Goal: Task Accomplishment & Management: Complete application form

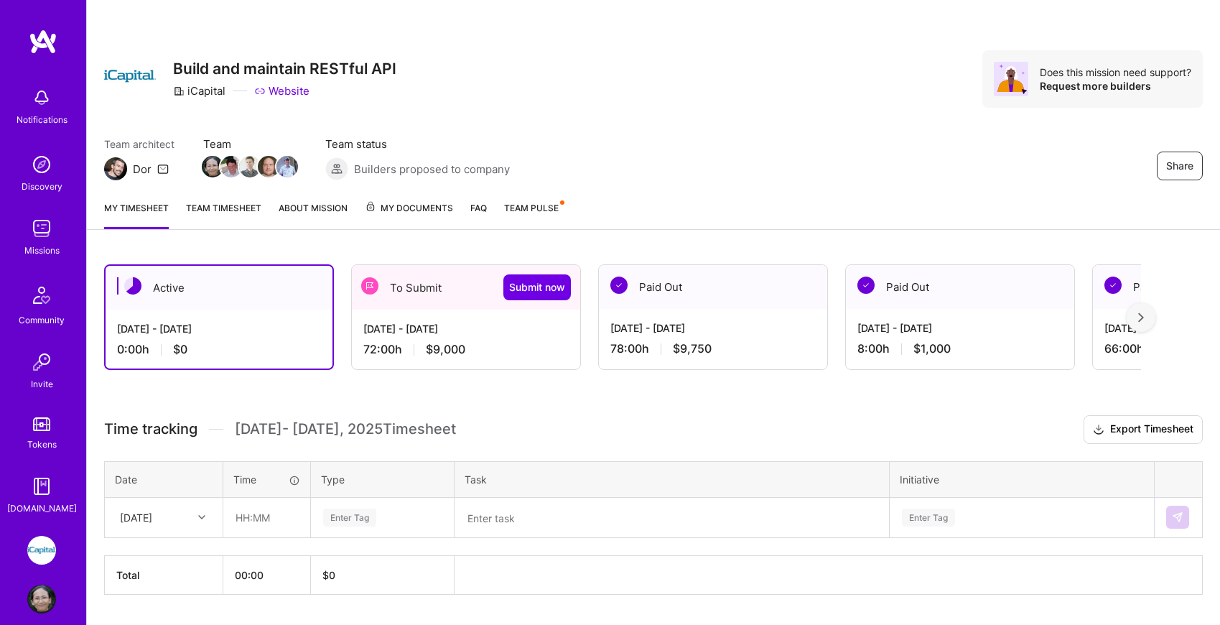
click at [440, 310] on div "[DATE] - [DATE] 72:00 h $9,000" at bounding box center [466, 339] width 228 height 59
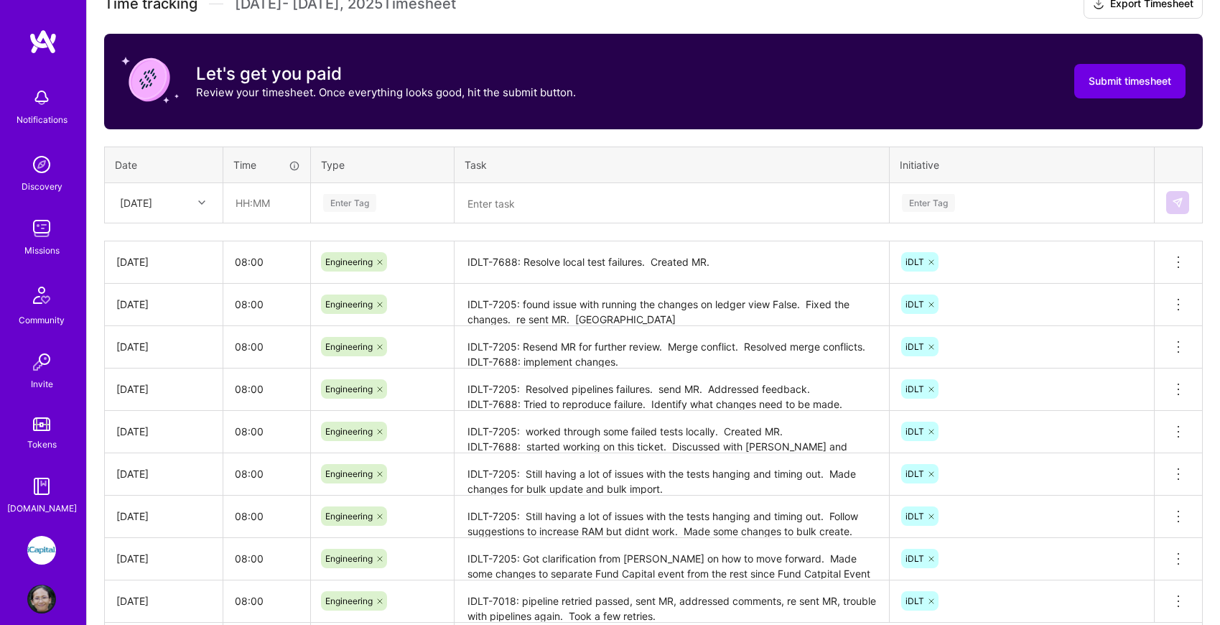
scroll to position [427, 0]
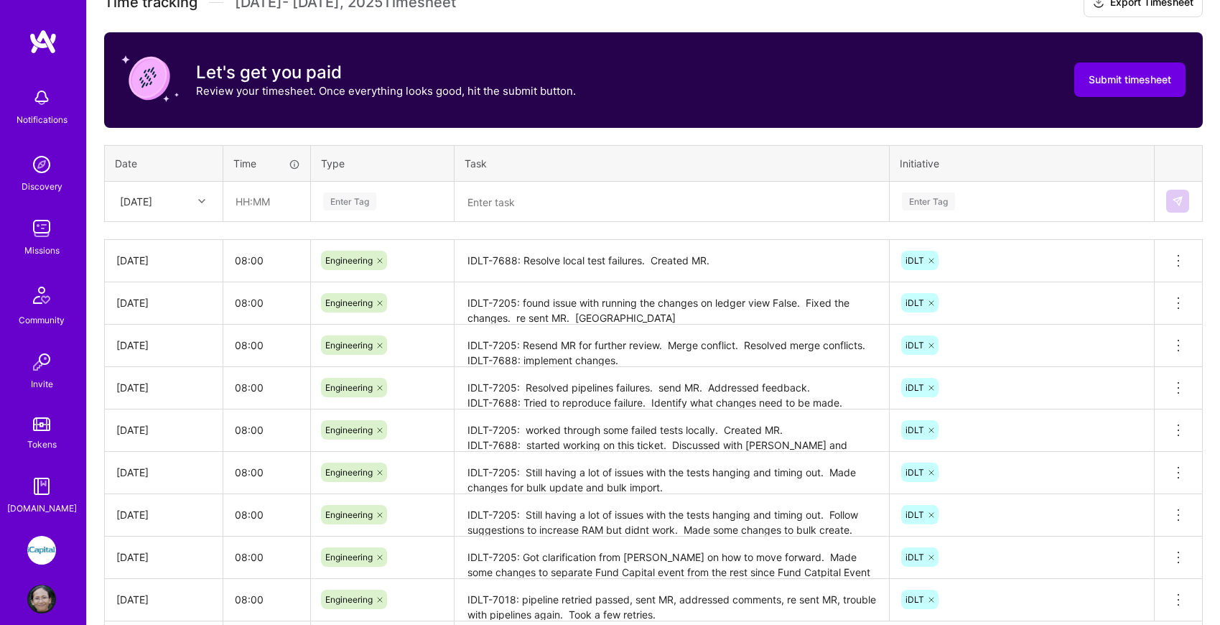
click at [152, 203] on div "[DATE]" at bounding box center [136, 201] width 32 height 15
click at [159, 422] on div "[DATE]" at bounding box center [164, 425] width 116 height 27
click at [249, 201] on input "text" at bounding box center [266, 201] width 85 height 38
type input "08:00"
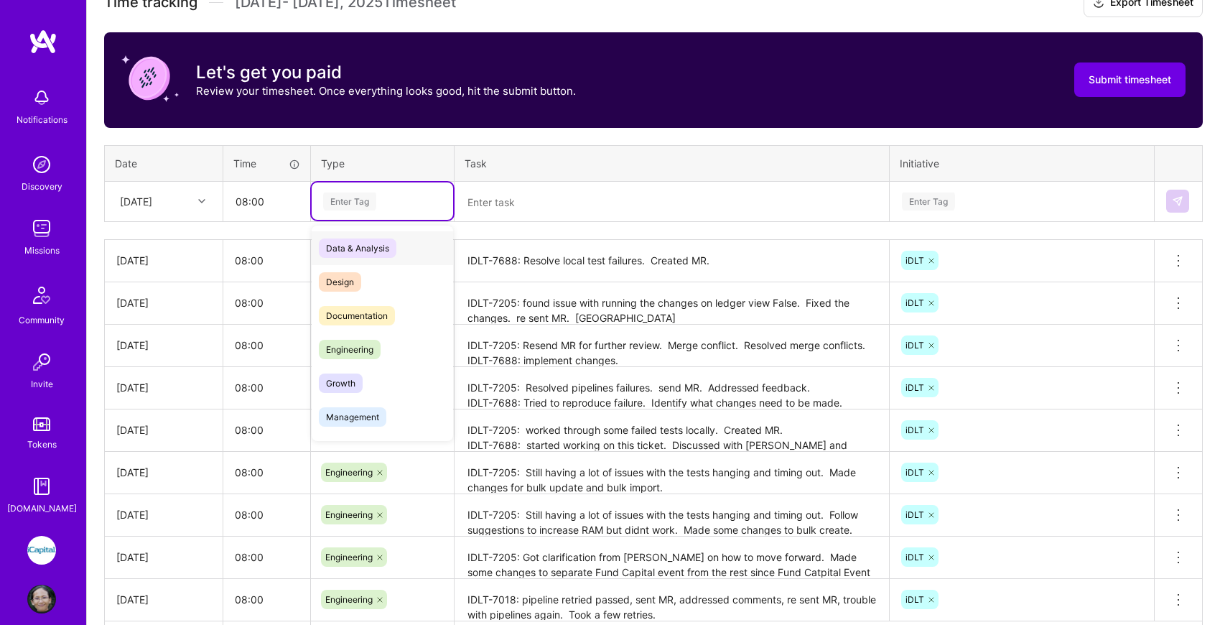
click at [351, 202] on div "Enter Tag" at bounding box center [349, 201] width 53 height 22
click at [358, 343] on span "Engineering" at bounding box center [350, 349] width 62 height 19
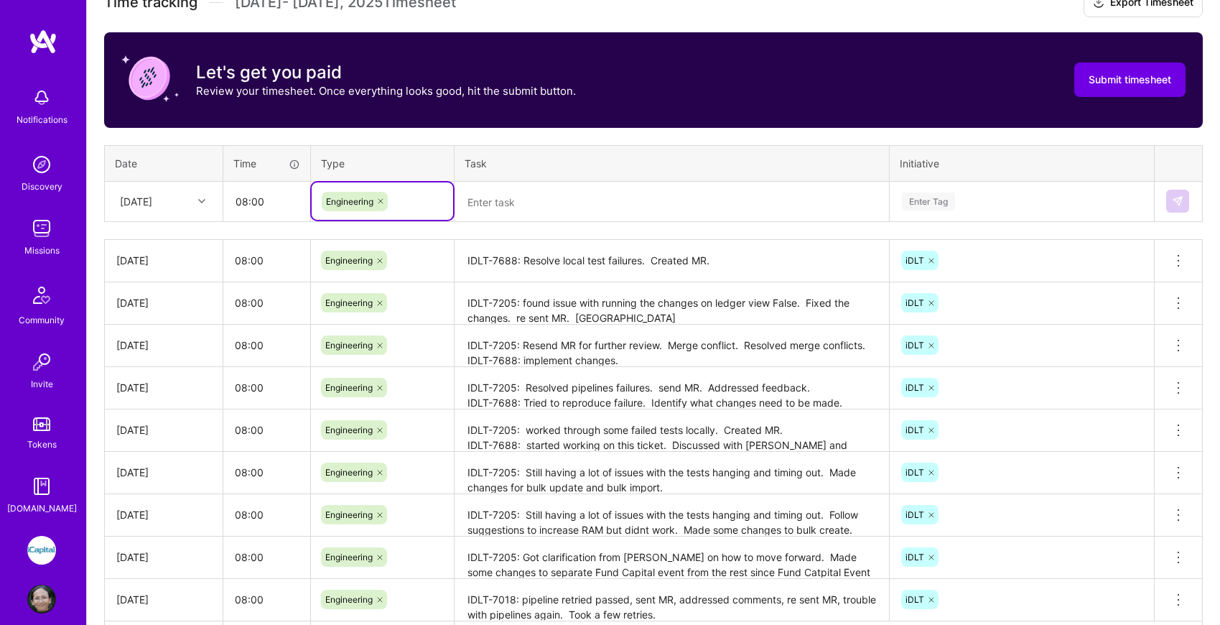
click at [557, 201] on textarea at bounding box center [672, 201] width 432 height 37
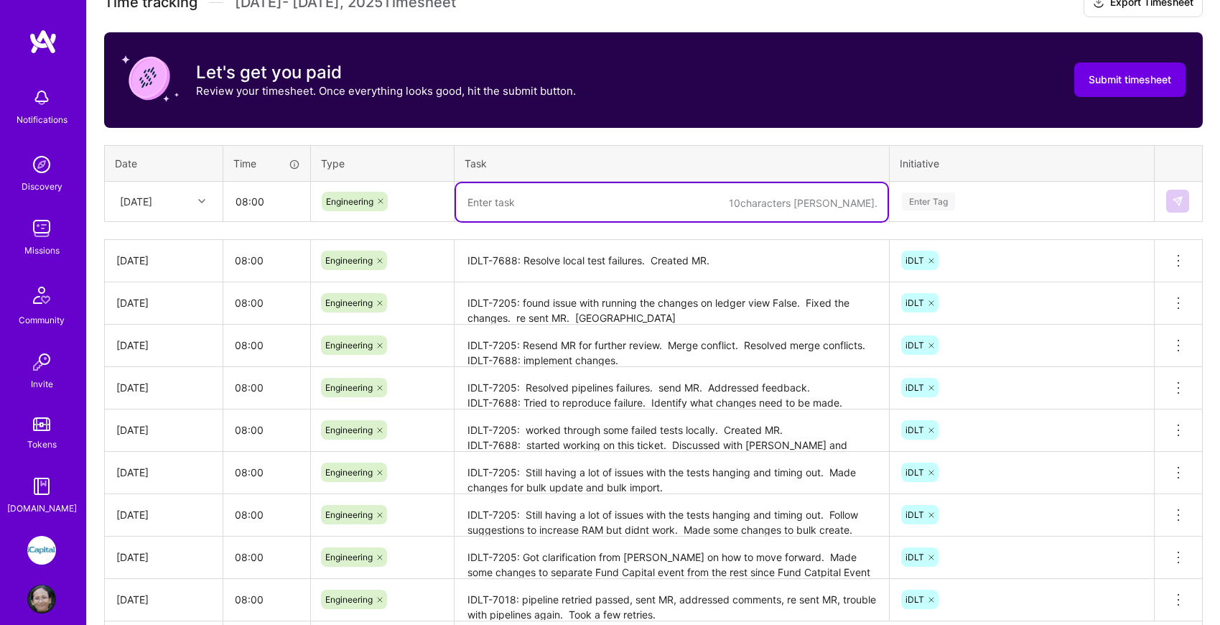
click at [565, 261] on textarea "IDLT-7688: Resolve local test failures. Created MR." at bounding box center [672, 261] width 432 height 40
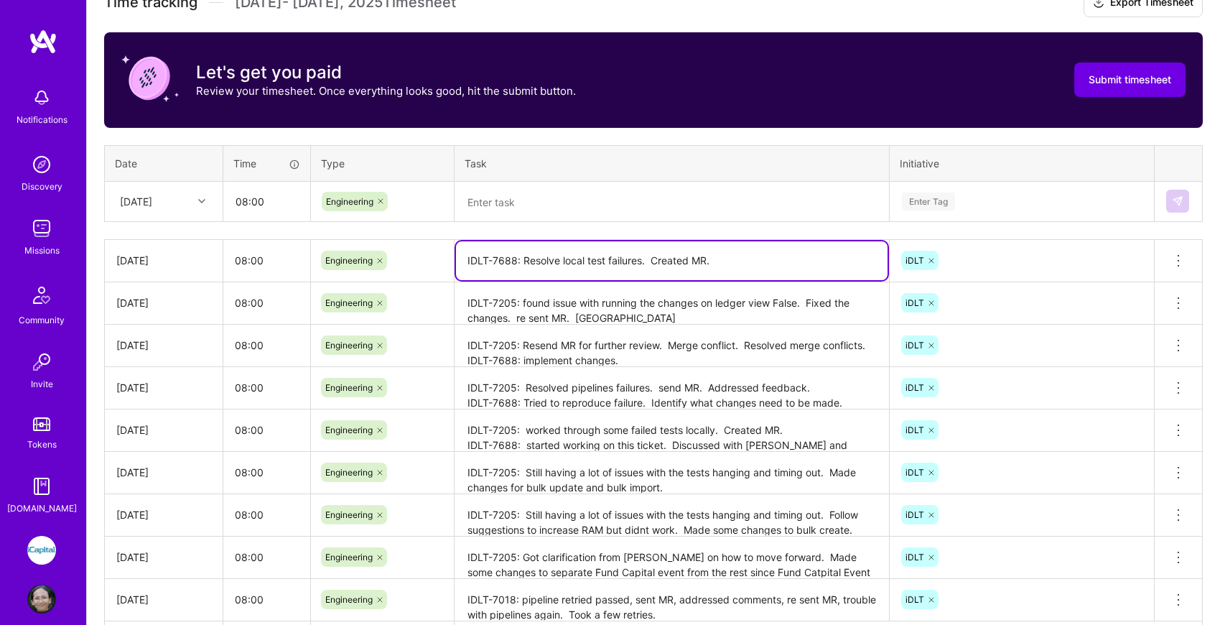
click at [565, 261] on textarea "IDLT-7688: Resolve local test failures. Created MR." at bounding box center [672, 260] width 432 height 39
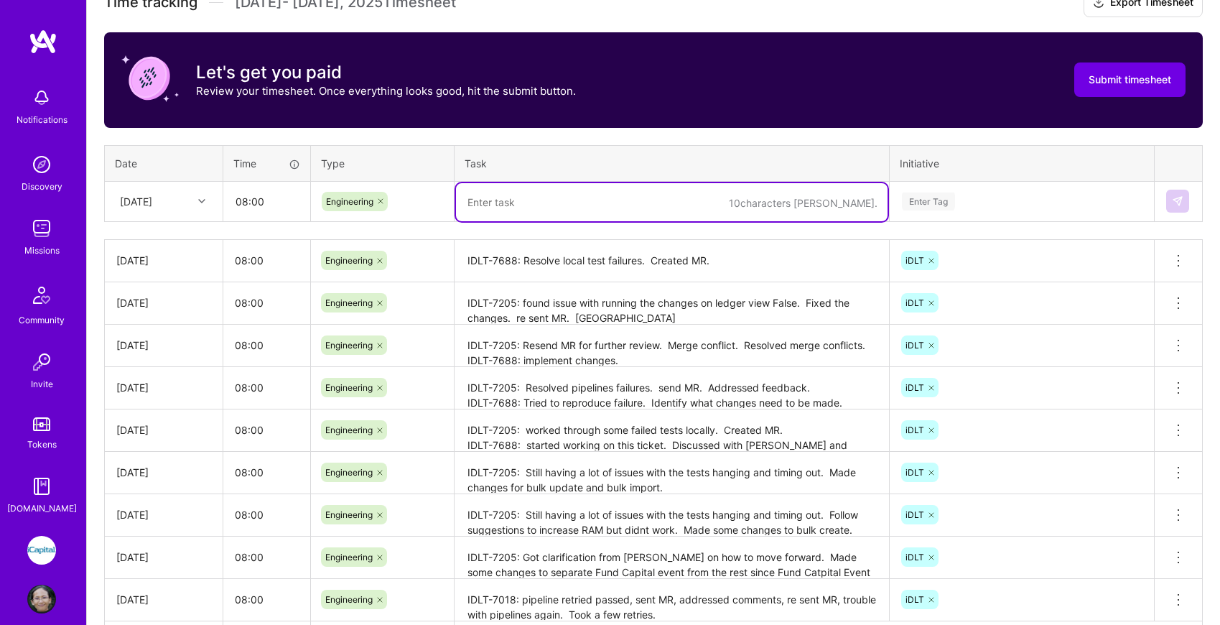
click at [544, 192] on textarea at bounding box center [672, 202] width 432 height 38
paste textarea "IDLT-7688: Resolve local test failures. Created MR."
drag, startPoint x: 724, startPoint y: 200, endPoint x: 562, endPoint y: 202, distance: 161.6
click at [562, 202] on textarea "IDLT-7688: Resolve local test failures. Created MR." at bounding box center [672, 202] width 432 height 38
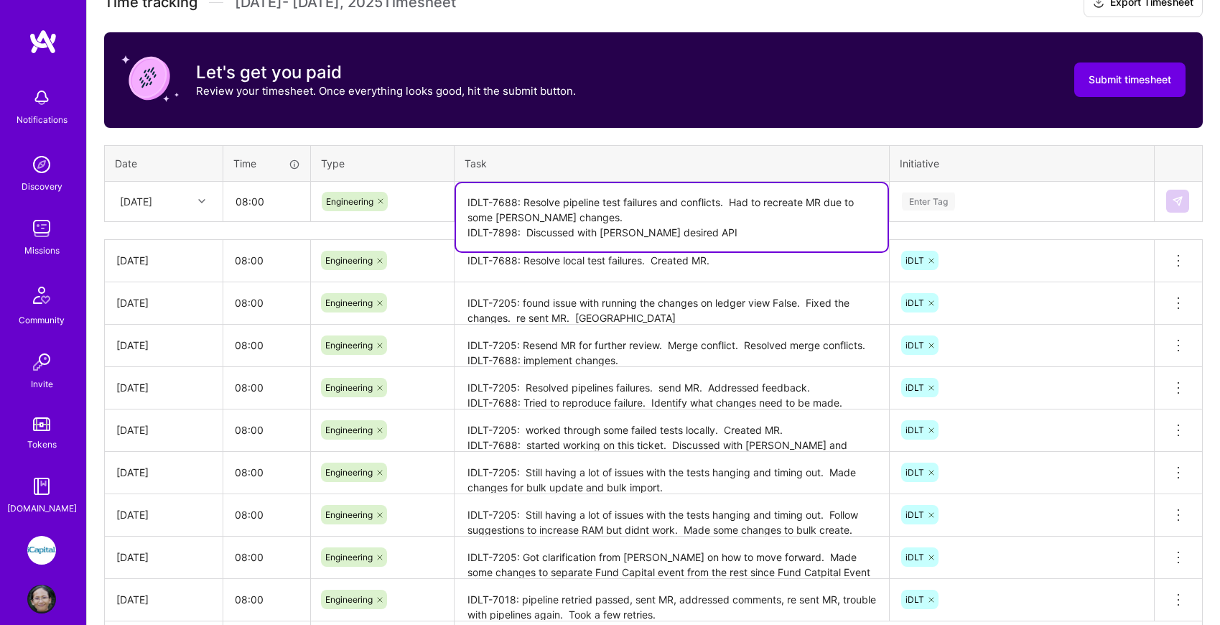
type textarea "IDLT-7688: Resolve pipeline test failures and conflicts. Had to recreate MR due…"
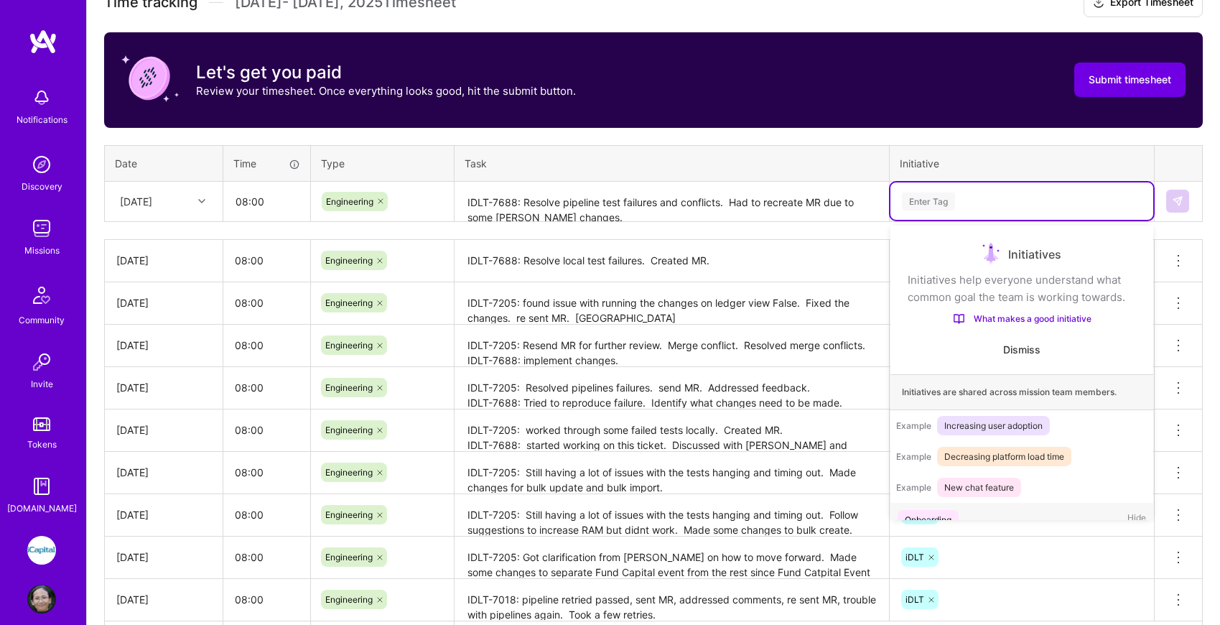
click at [1025, 196] on div "Enter Tag" at bounding box center [1022, 201] width 243 height 18
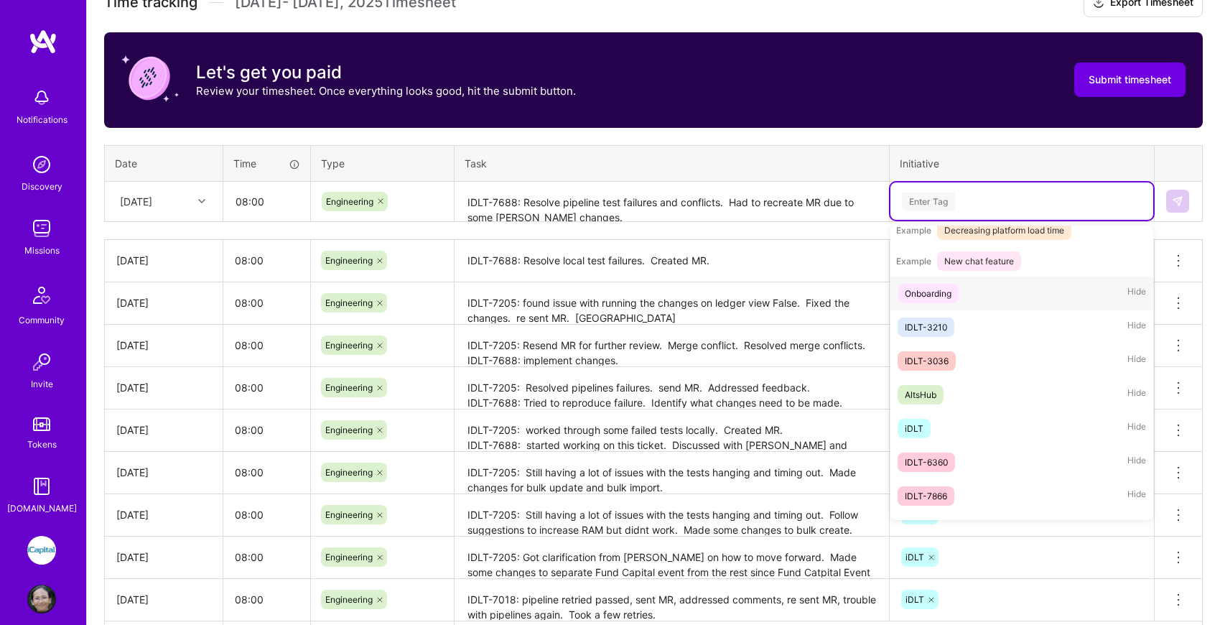
scroll to position [287, 0]
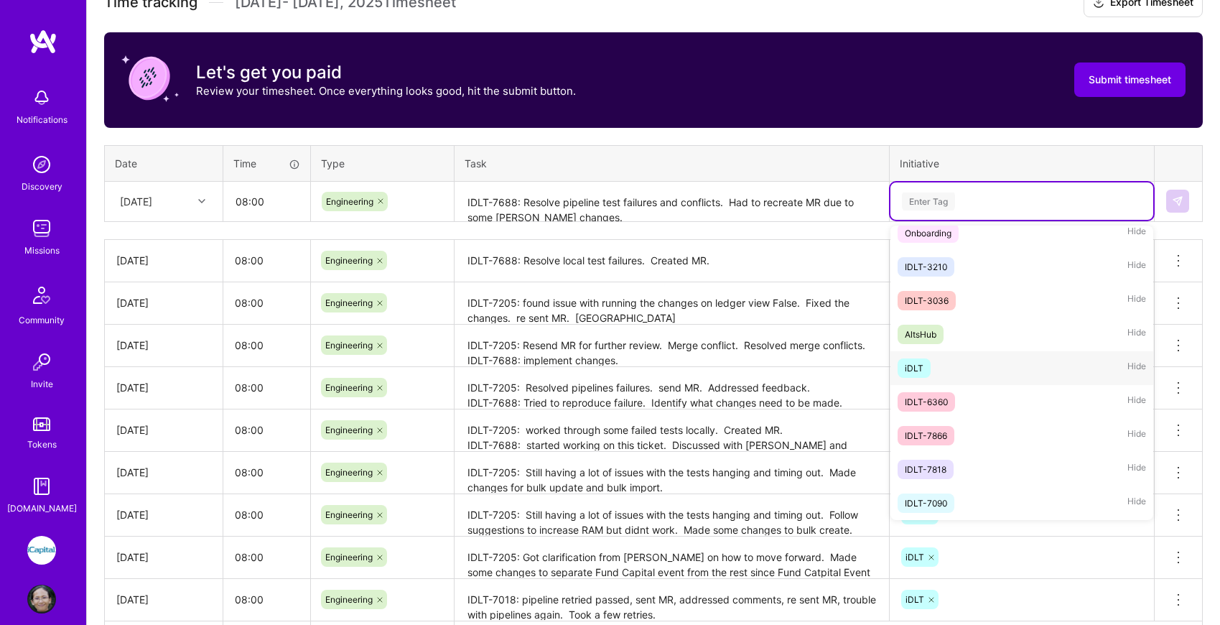
click at [937, 363] on div "iDLT Hide" at bounding box center [1022, 368] width 263 height 34
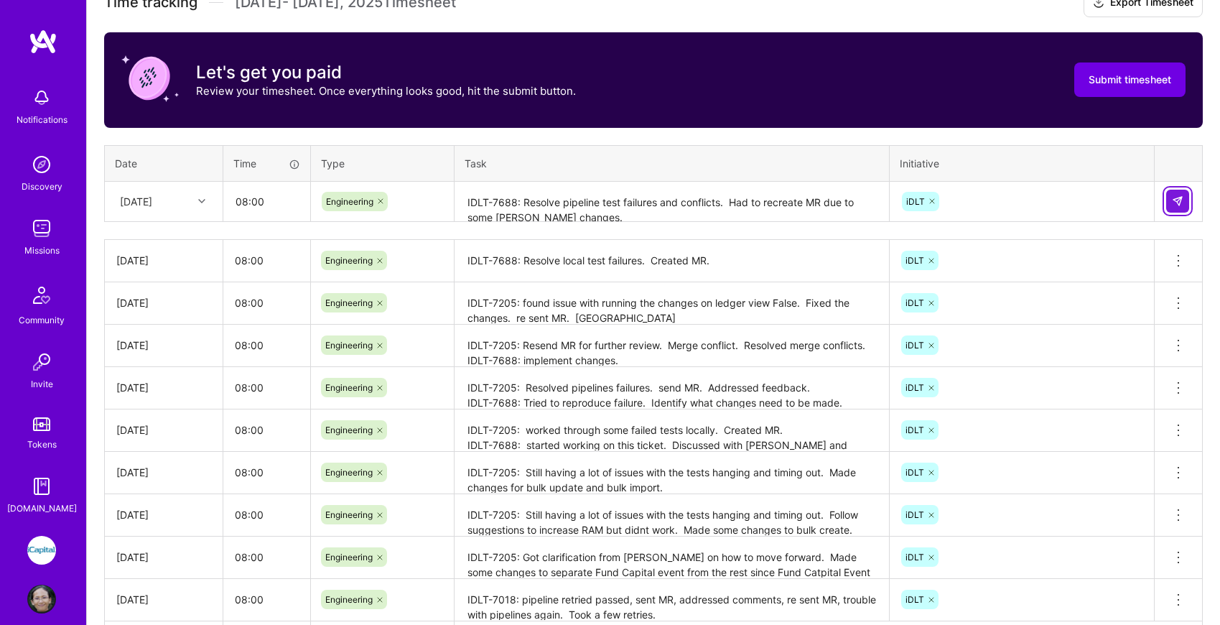
click at [1182, 199] on img at bounding box center [1177, 200] width 11 height 11
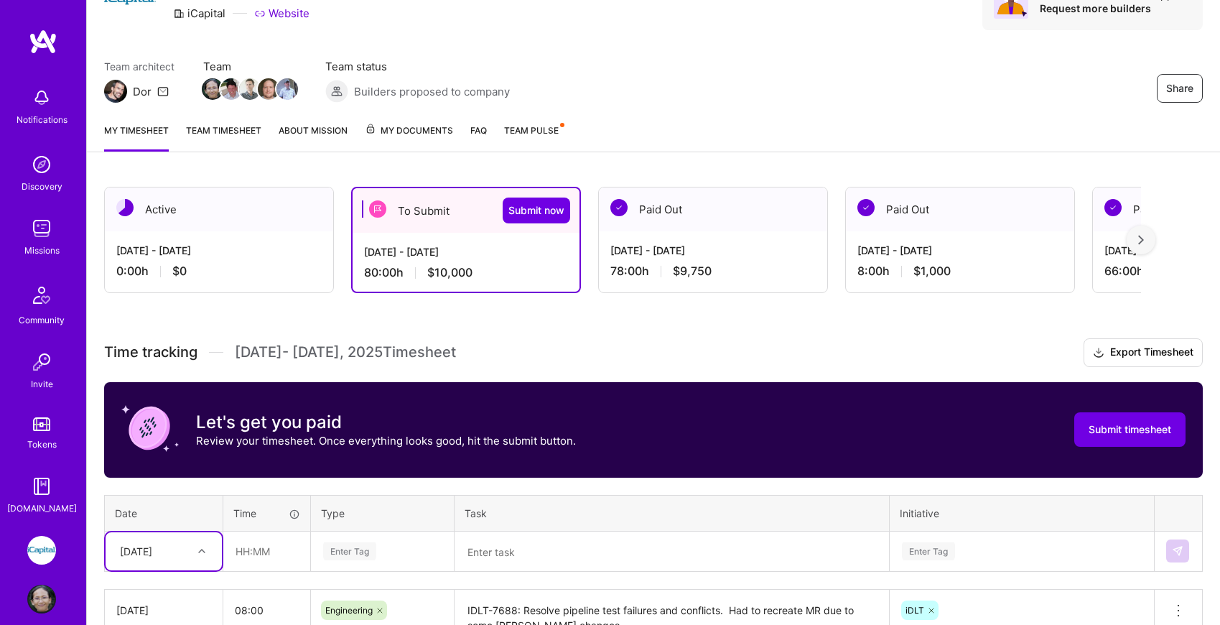
scroll to position [77, 0]
